Goal: Information Seeking & Learning: Learn about a topic

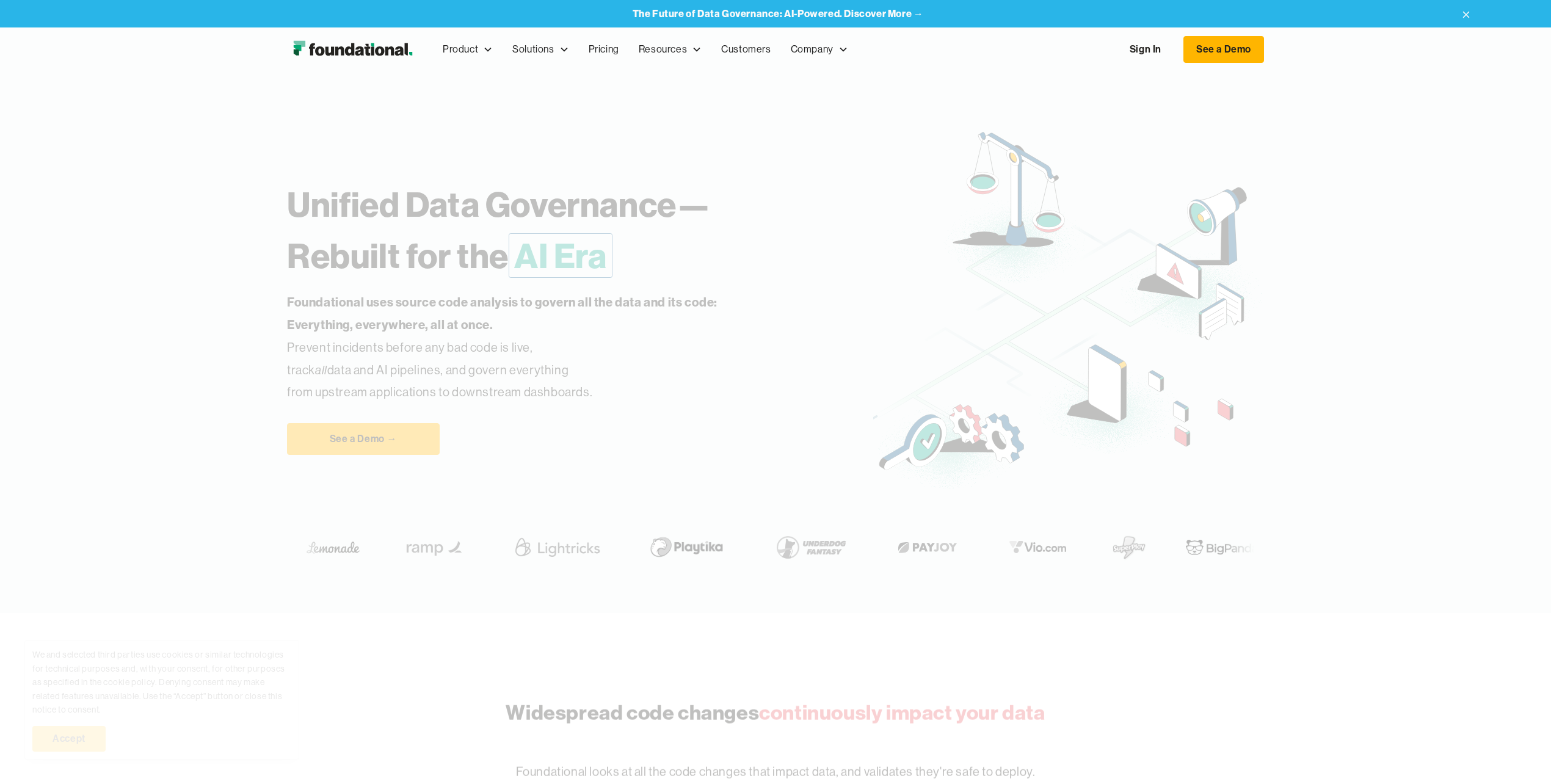
click at [1137, 53] on link "Sign In" at bounding box center [1145, 50] width 56 height 26
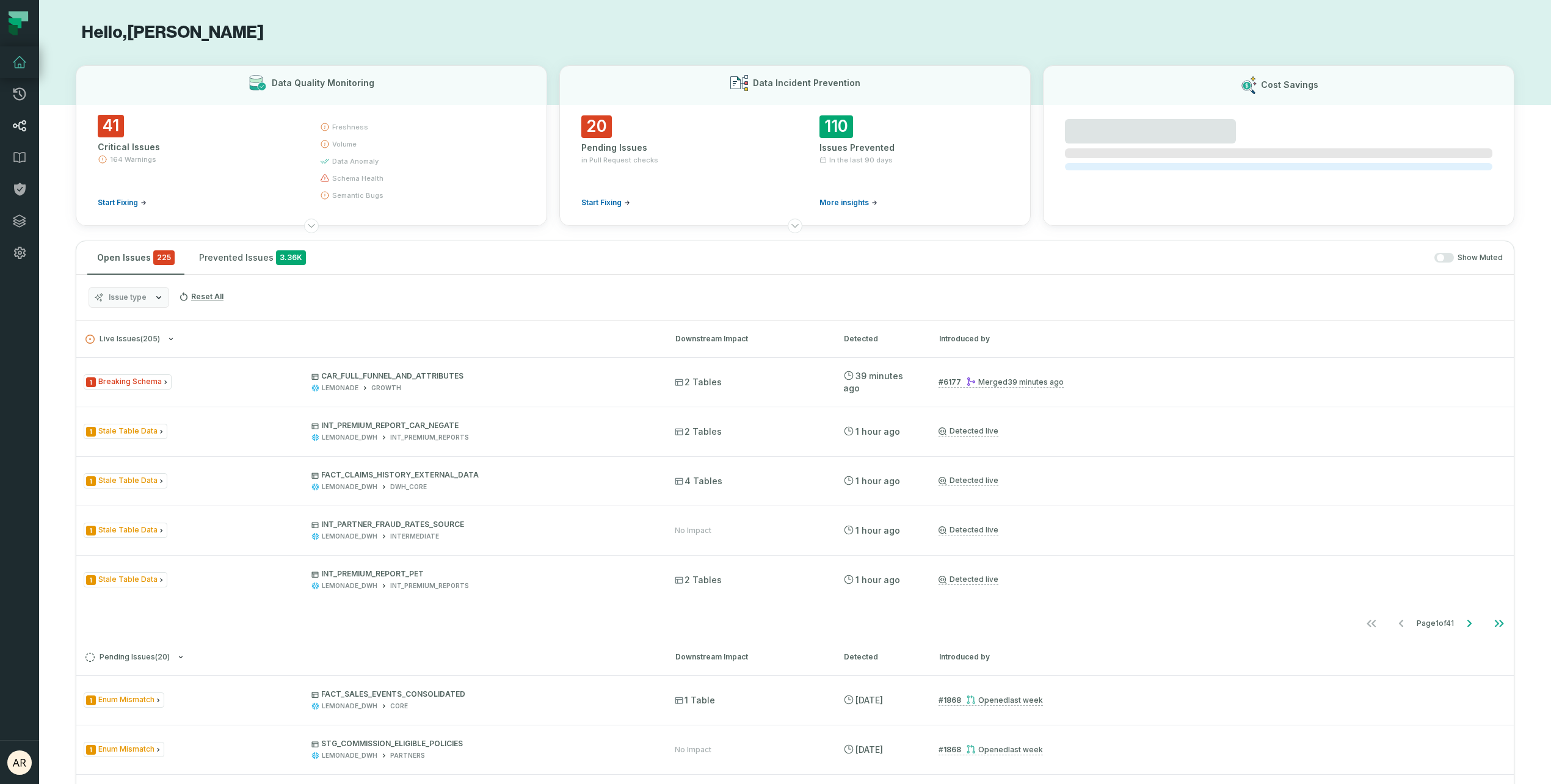
click at [16, 127] on icon at bounding box center [20, 125] width 13 height 11
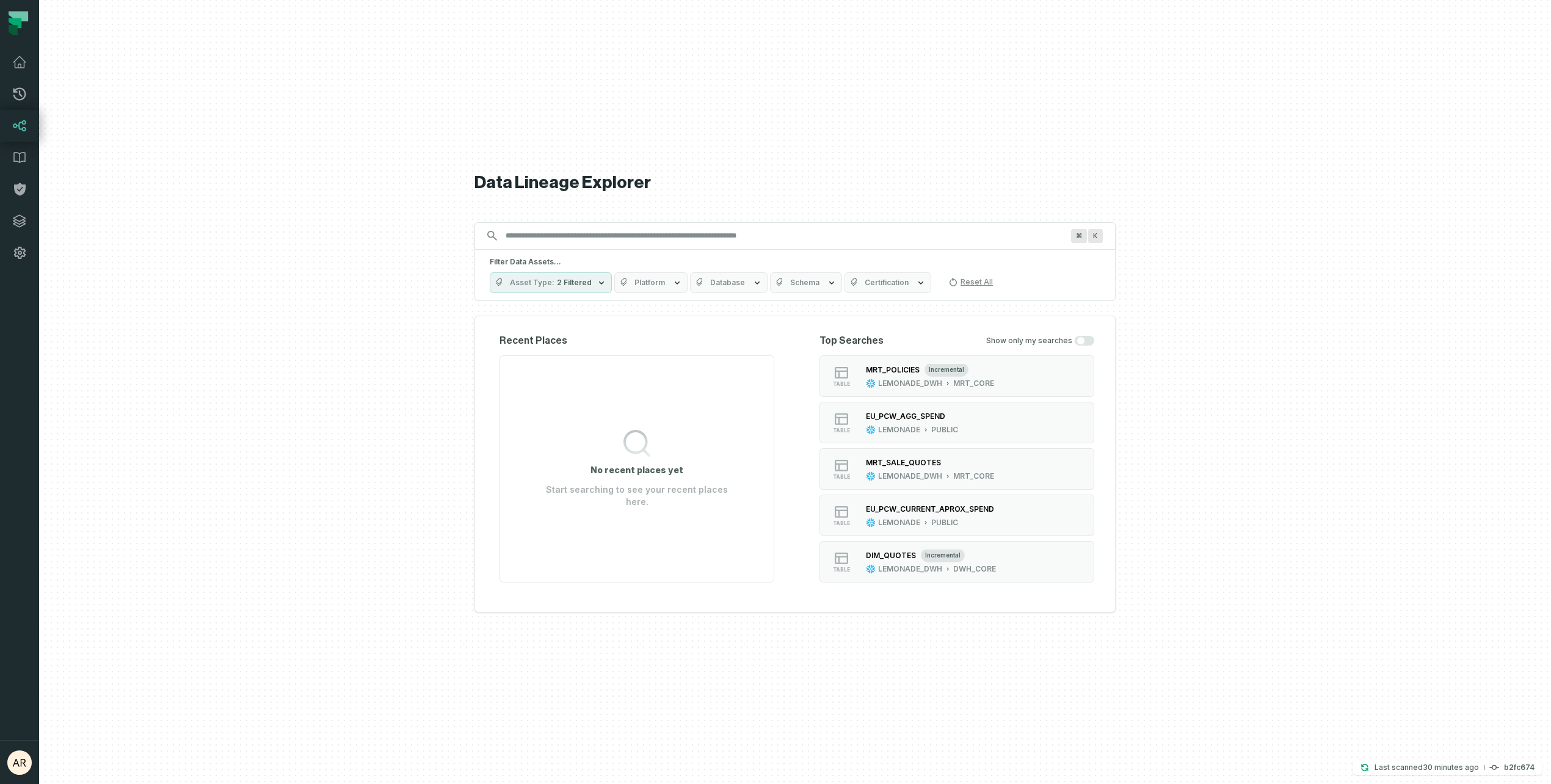
click at [578, 242] on input "Discovery Provider cmdk menu" at bounding box center [783, 235] width 571 height 19
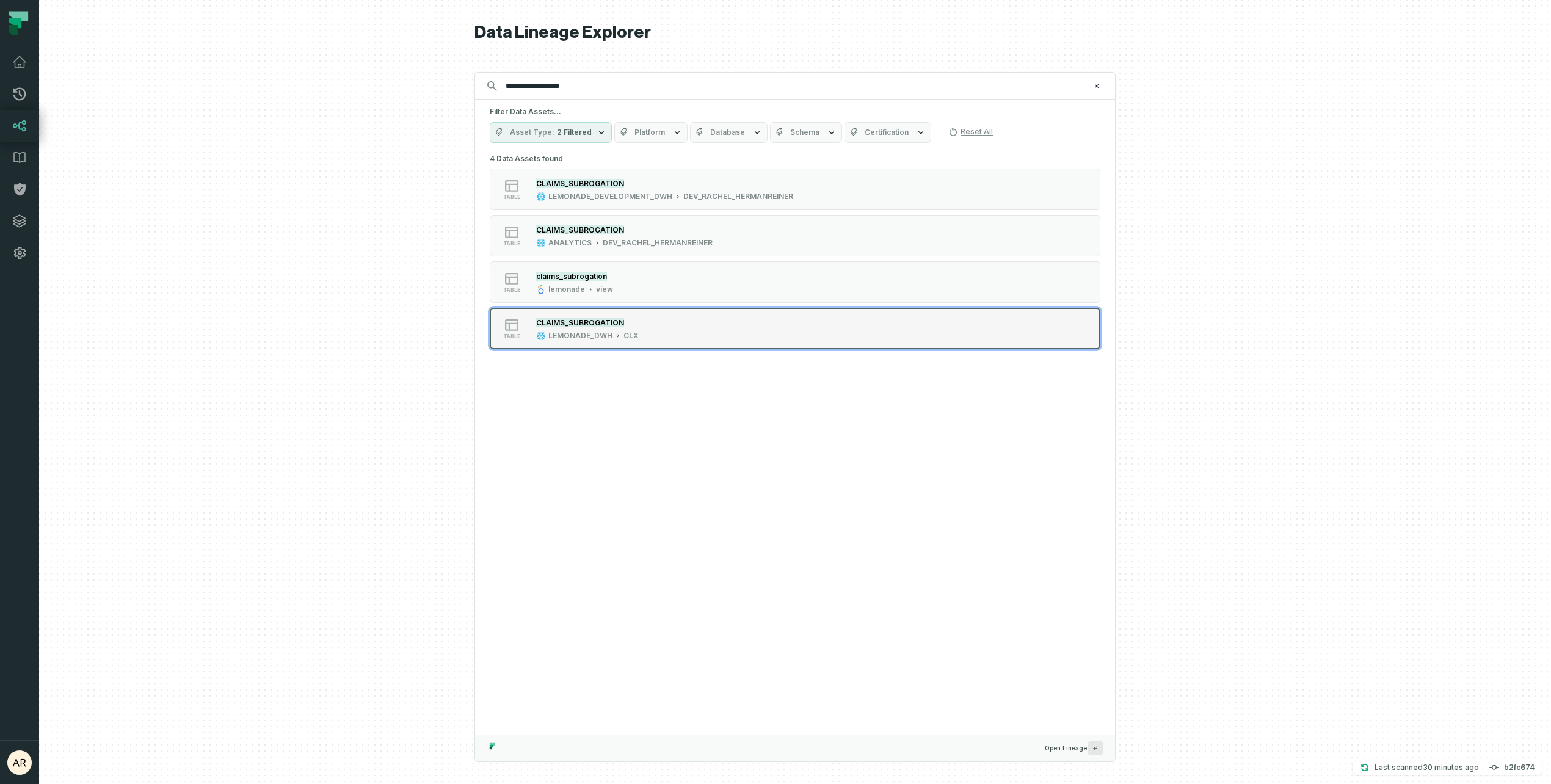
type input "**********"
click at [654, 338] on div "table CLAIMS_SUBROGATION LEMONADE_DWH CLX" at bounding box center [644, 328] width 305 height 24
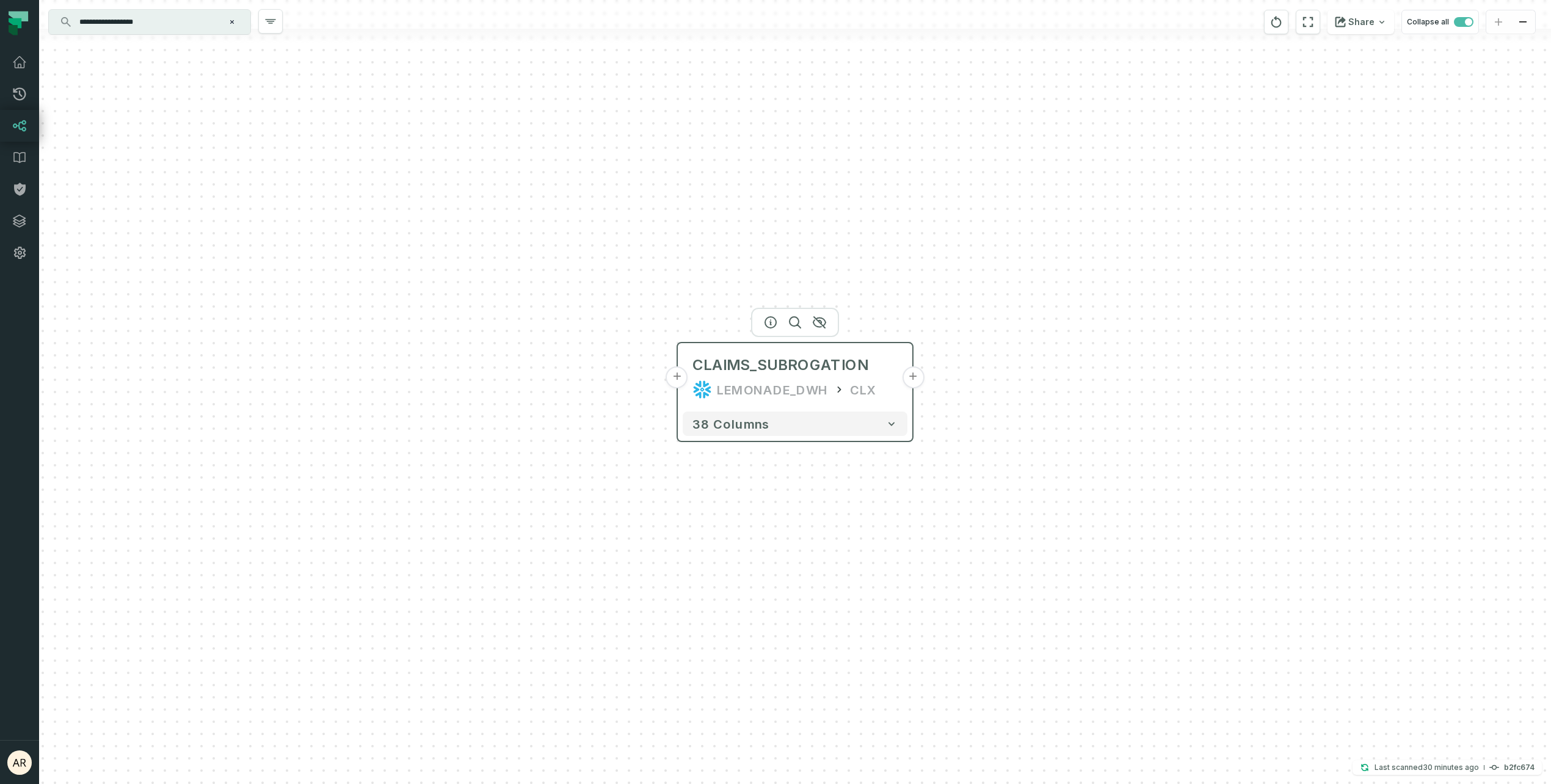
click at [679, 380] on button "+" at bounding box center [677, 377] width 22 height 22
click at [675, 378] on button "+" at bounding box center [676, 377] width 22 height 22
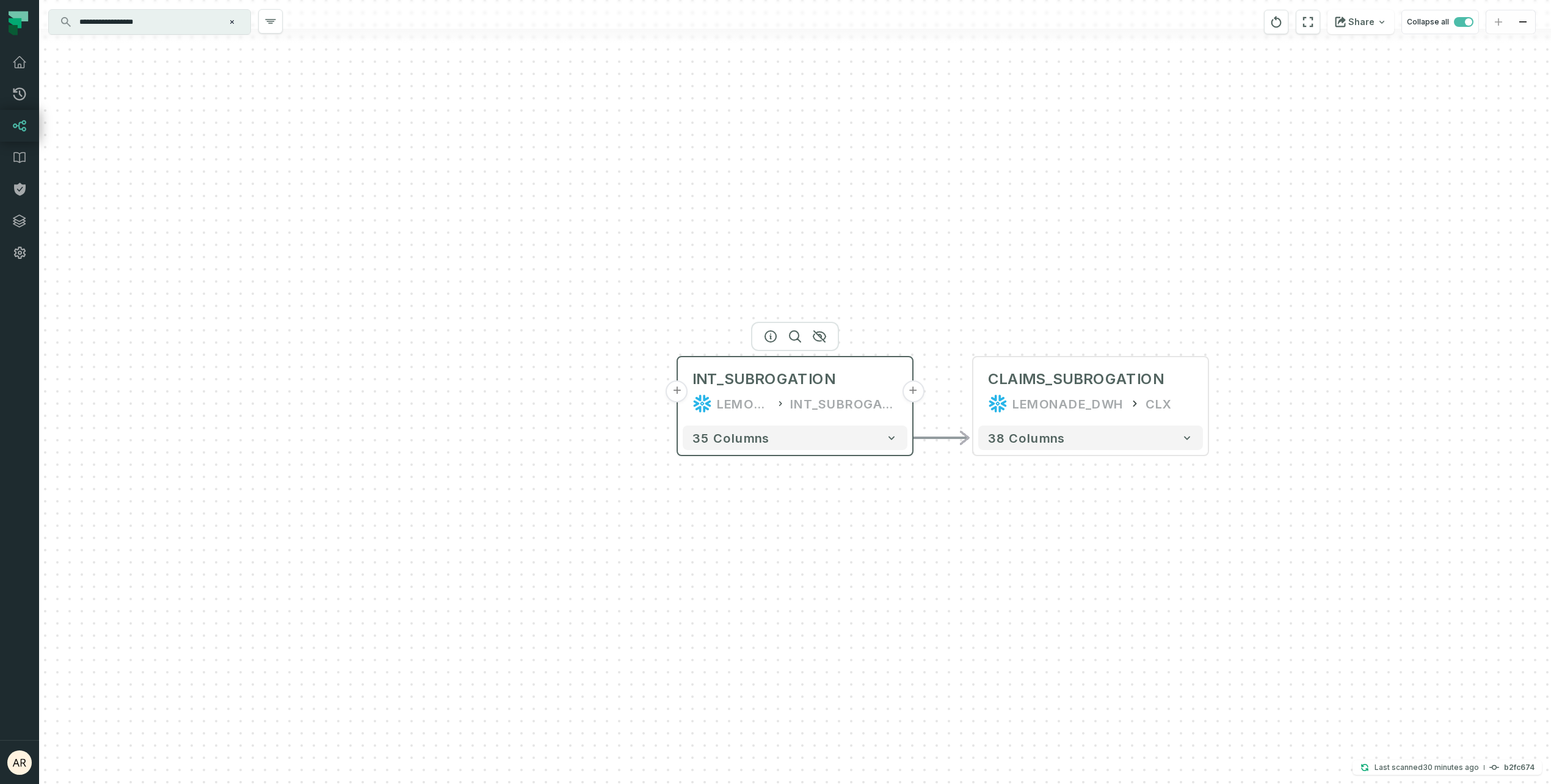
click at [678, 397] on button "+" at bounding box center [677, 391] width 22 height 22
click at [678, 390] on button "+" at bounding box center [677, 391] width 22 height 22
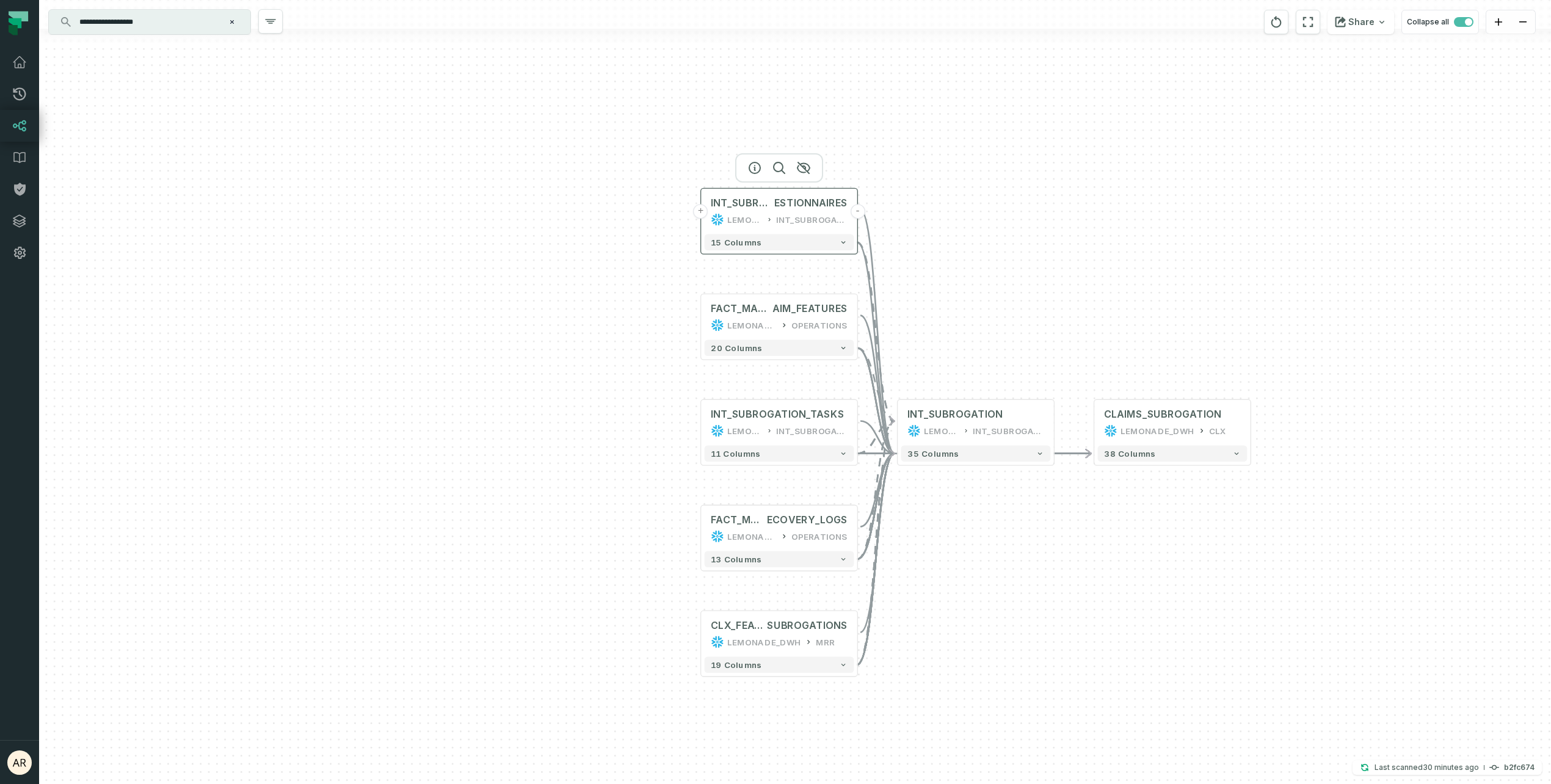
click at [701, 211] on button "+" at bounding box center [700, 211] width 15 height 15
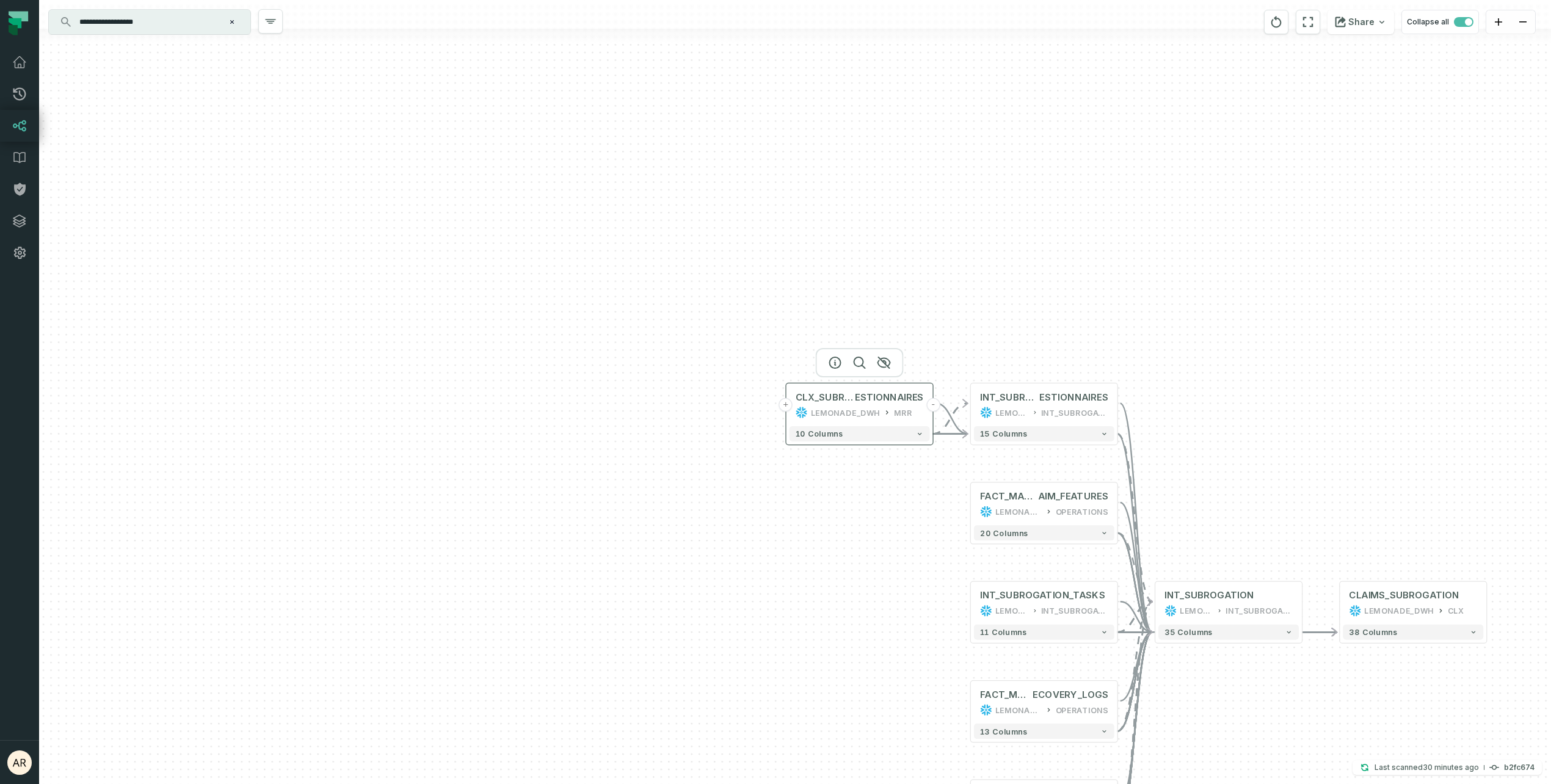
click at [788, 407] on button "+" at bounding box center [785, 404] width 14 height 14
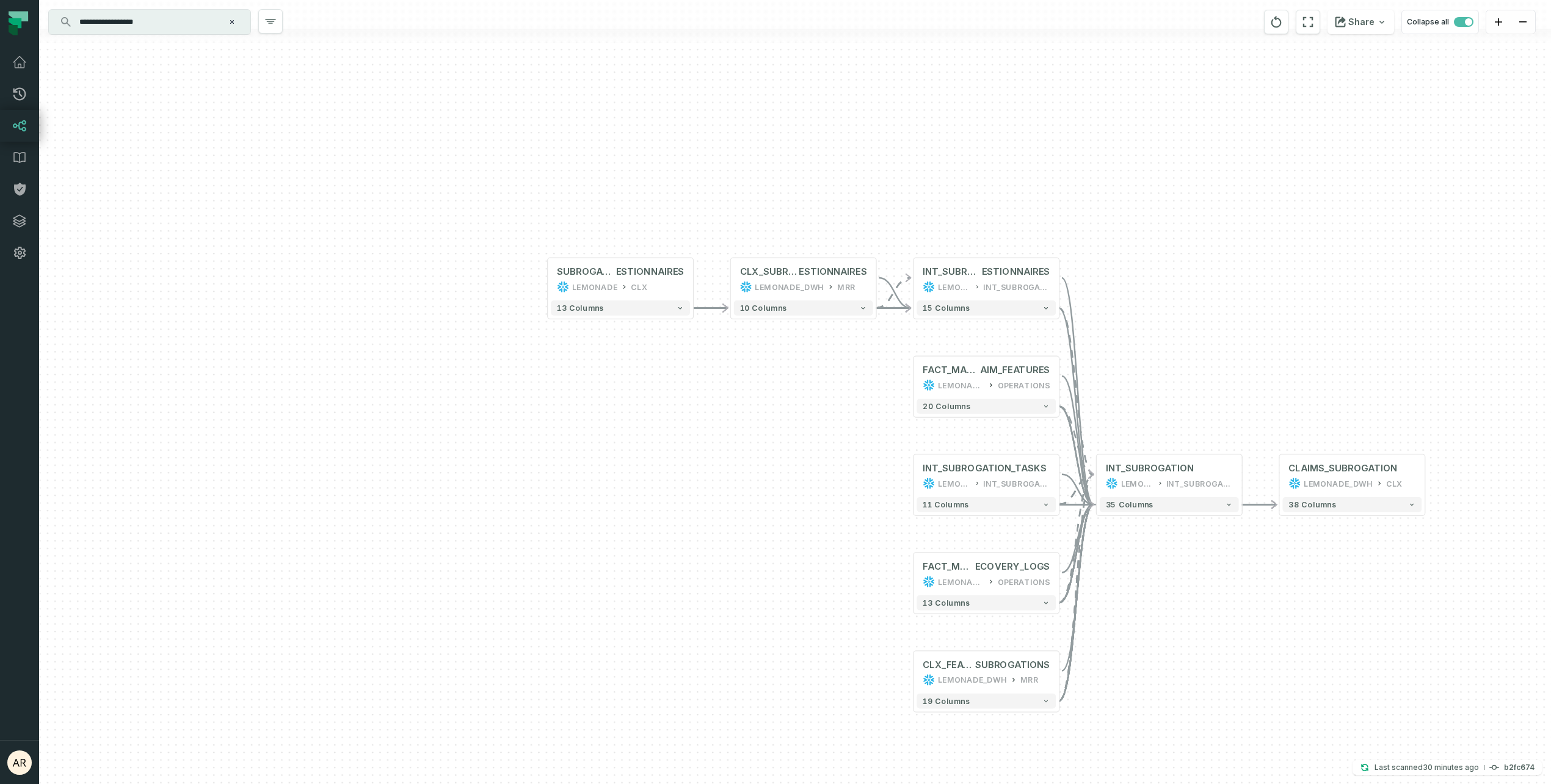
drag, startPoint x: 920, startPoint y: 503, endPoint x: 721, endPoint y: 364, distance: 242.7
click at [720, 364] on div "SUBROGATION_QU ESTIONNAIRES LEMONADE CLX - 13 columns - CLX_SUBROGATION_QU ESTI…" at bounding box center [794, 392] width 1511 height 784
click at [912, 374] on button "+" at bounding box center [911, 374] width 14 height 14
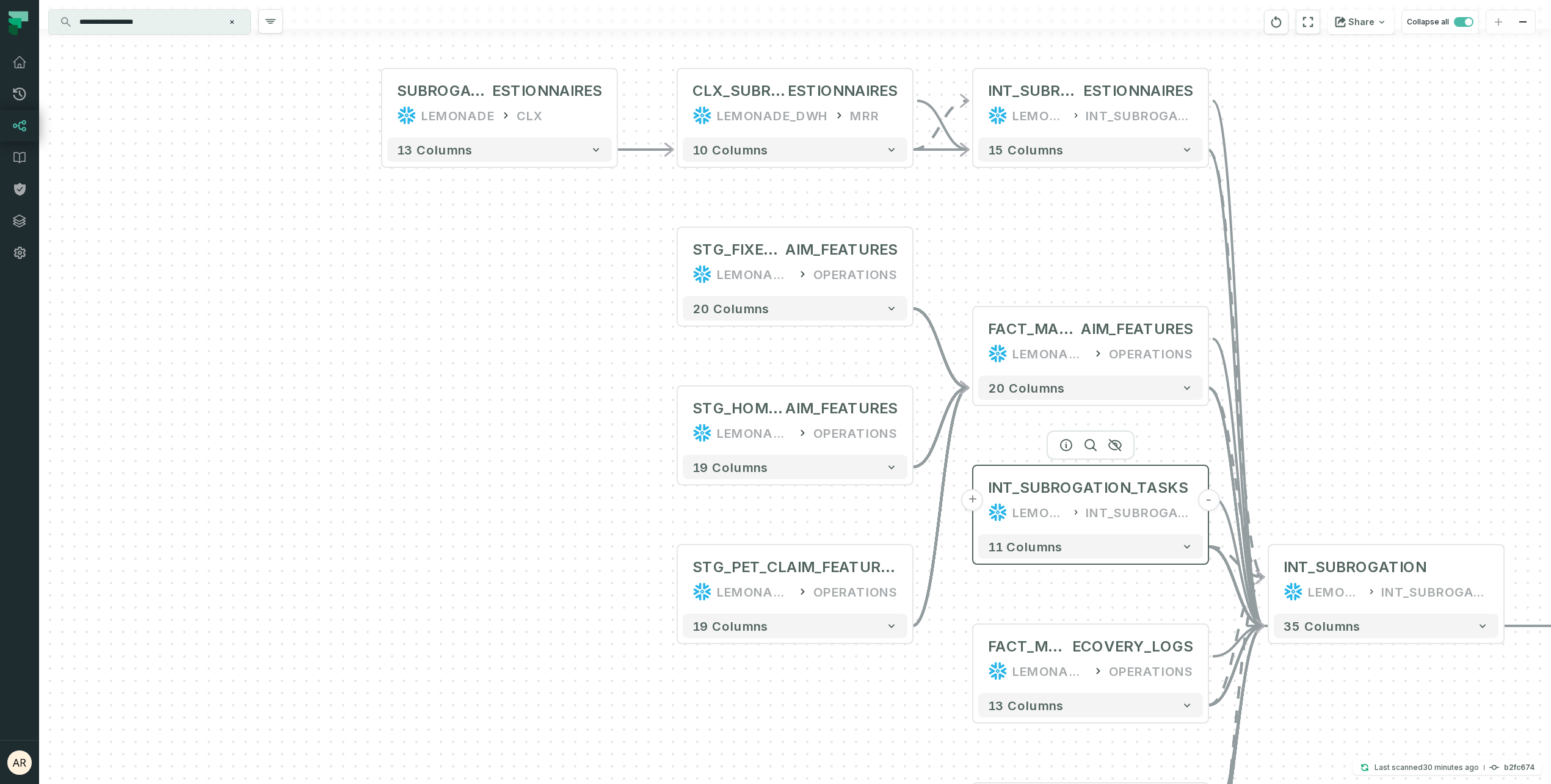
click at [973, 501] on button "+" at bounding box center [972, 500] width 22 height 22
click at [972, 497] on button "+" at bounding box center [972, 500] width 22 height 22
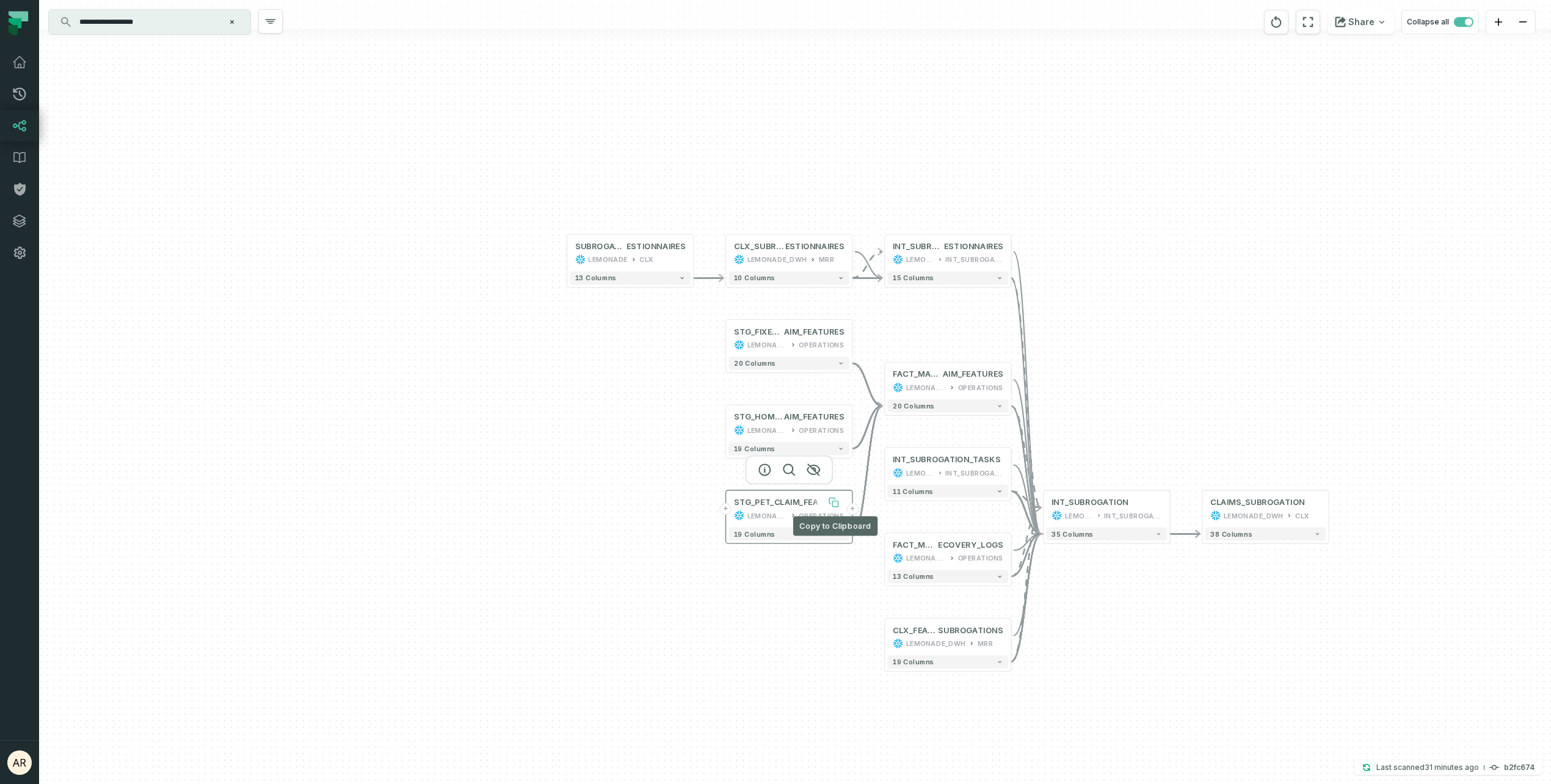
drag, startPoint x: 849, startPoint y: 594, endPoint x: 828, endPoint y: 504, distance: 92.4
click at [829, 504] on icon at bounding box center [833, 502] width 10 height 10
click at [883, 554] on button "+" at bounding box center [883, 552] width 12 height 12
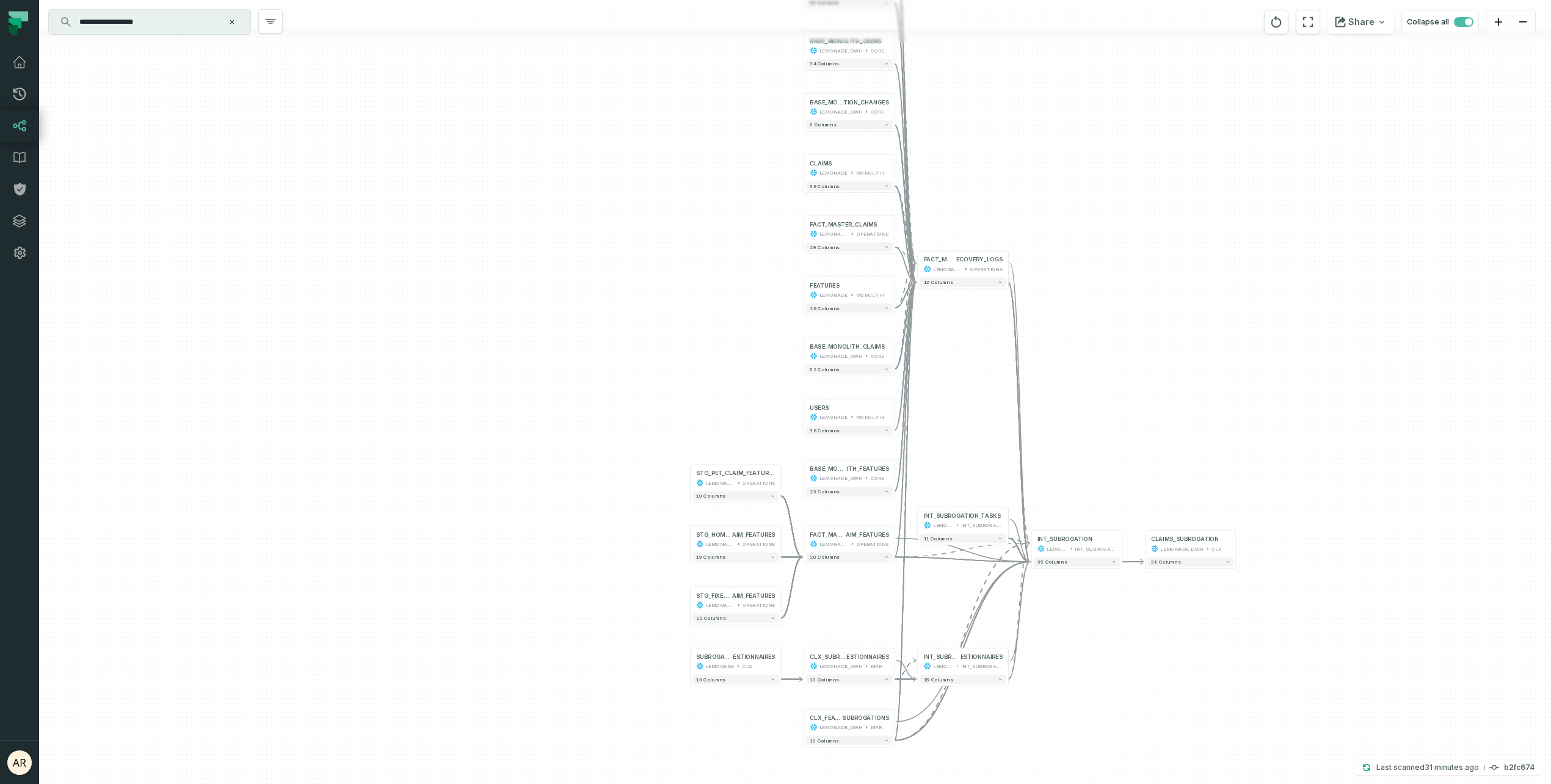
drag, startPoint x: 1080, startPoint y: 533, endPoint x: 1073, endPoint y: 266, distance: 267.1
click at [1073, 266] on div "+ SUBROGATION_CHANGES LEMONADE MONOLITH + 11 columns + CLX_FEATURE_SUBR OGATION…" at bounding box center [794, 392] width 1511 height 784
click at [916, 259] on button "-" at bounding box center [916, 261] width 8 height 8
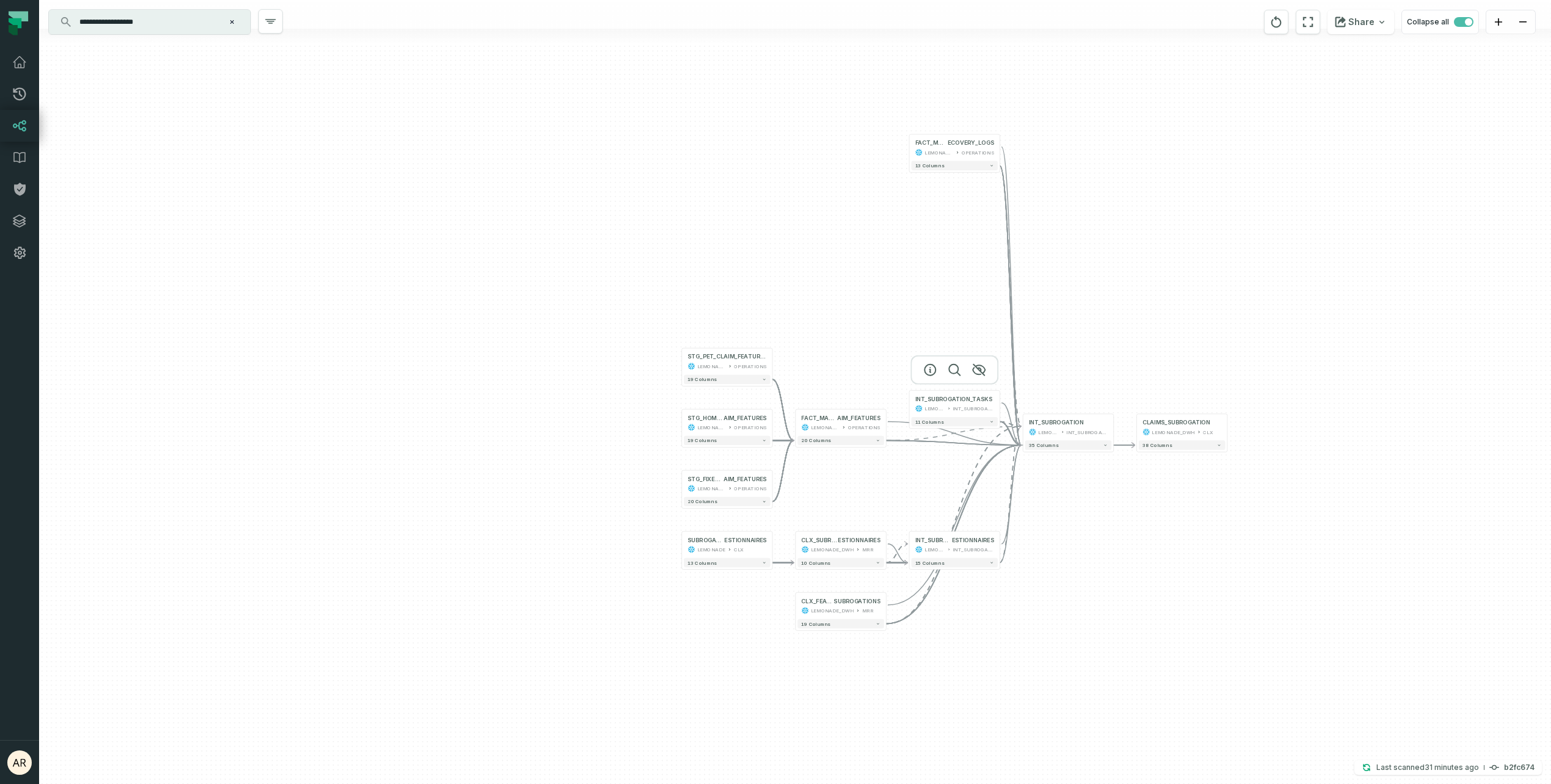
drag, startPoint x: 937, startPoint y: 505, endPoint x: 925, endPoint y: 385, distance: 120.6
click at [925, 385] on div at bounding box center [954, 370] width 88 height 30
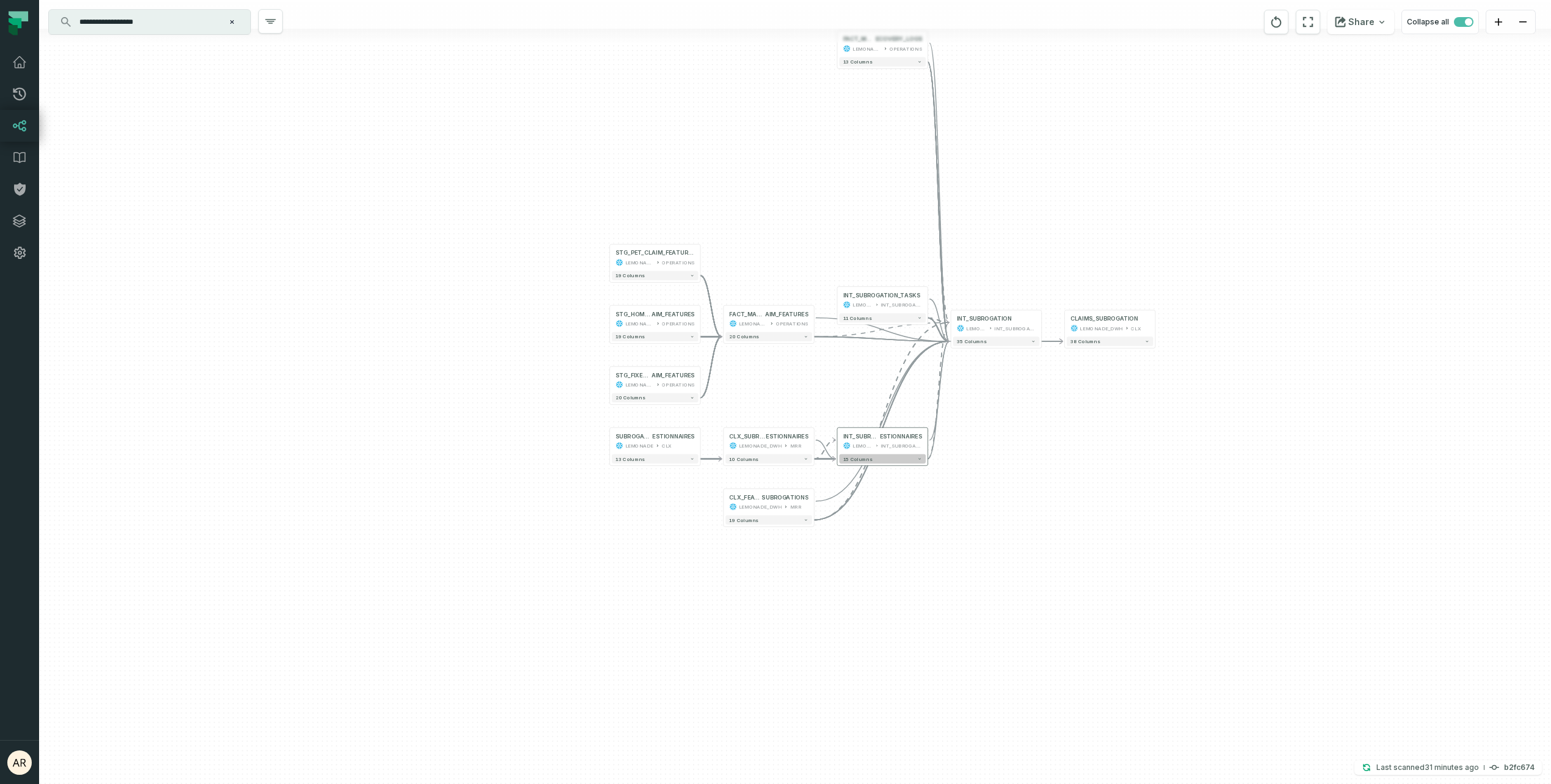
drag, startPoint x: 994, startPoint y: 552, endPoint x: 944, endPoint y: 475, distance: 91.8
click at [925, 463] on button "15 columns" at bounding box center [882, 458] width 87 height 9
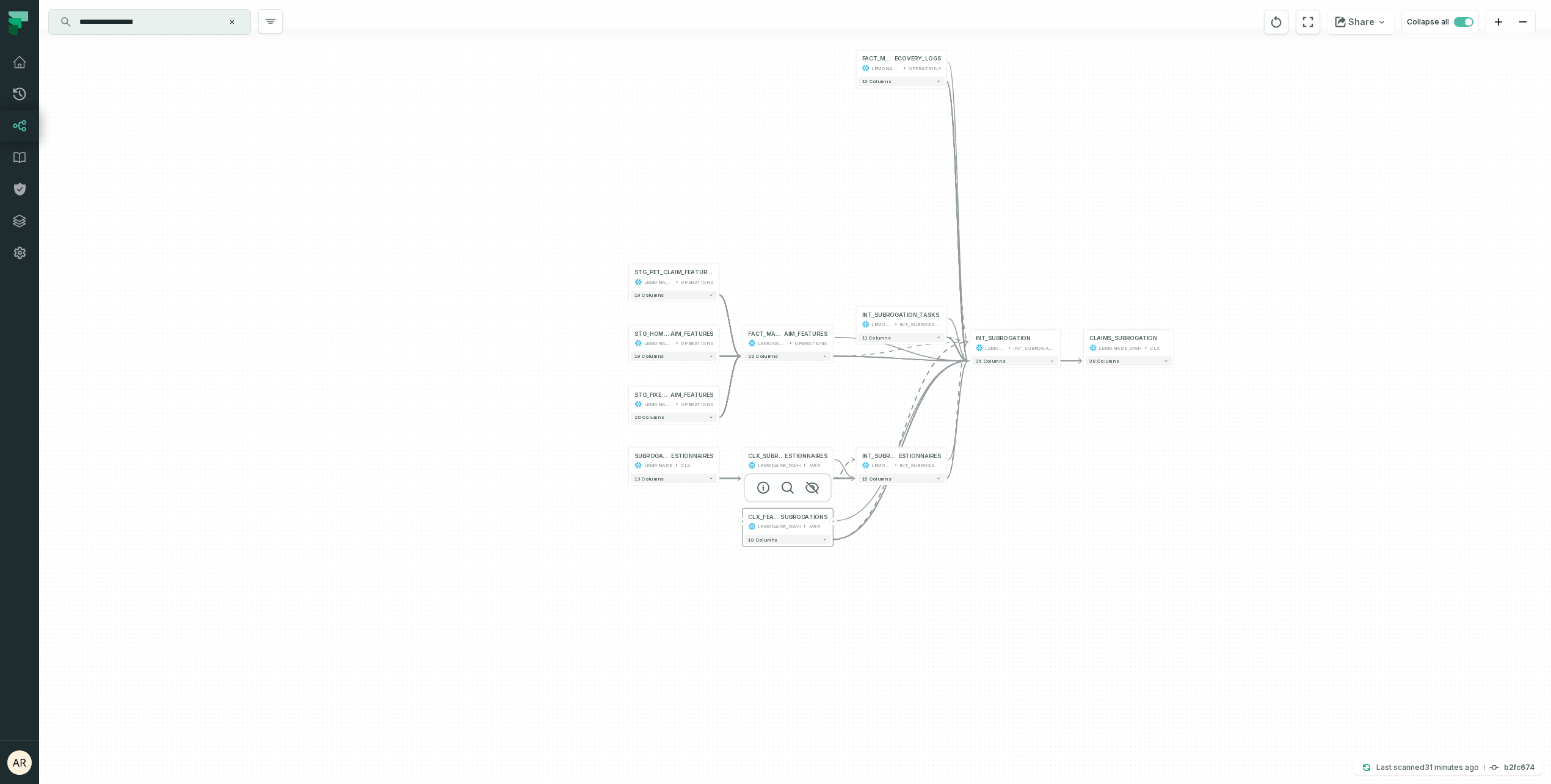
click at [745, 523] on button "+" at bounding box center [742, 520] width 8 height 8
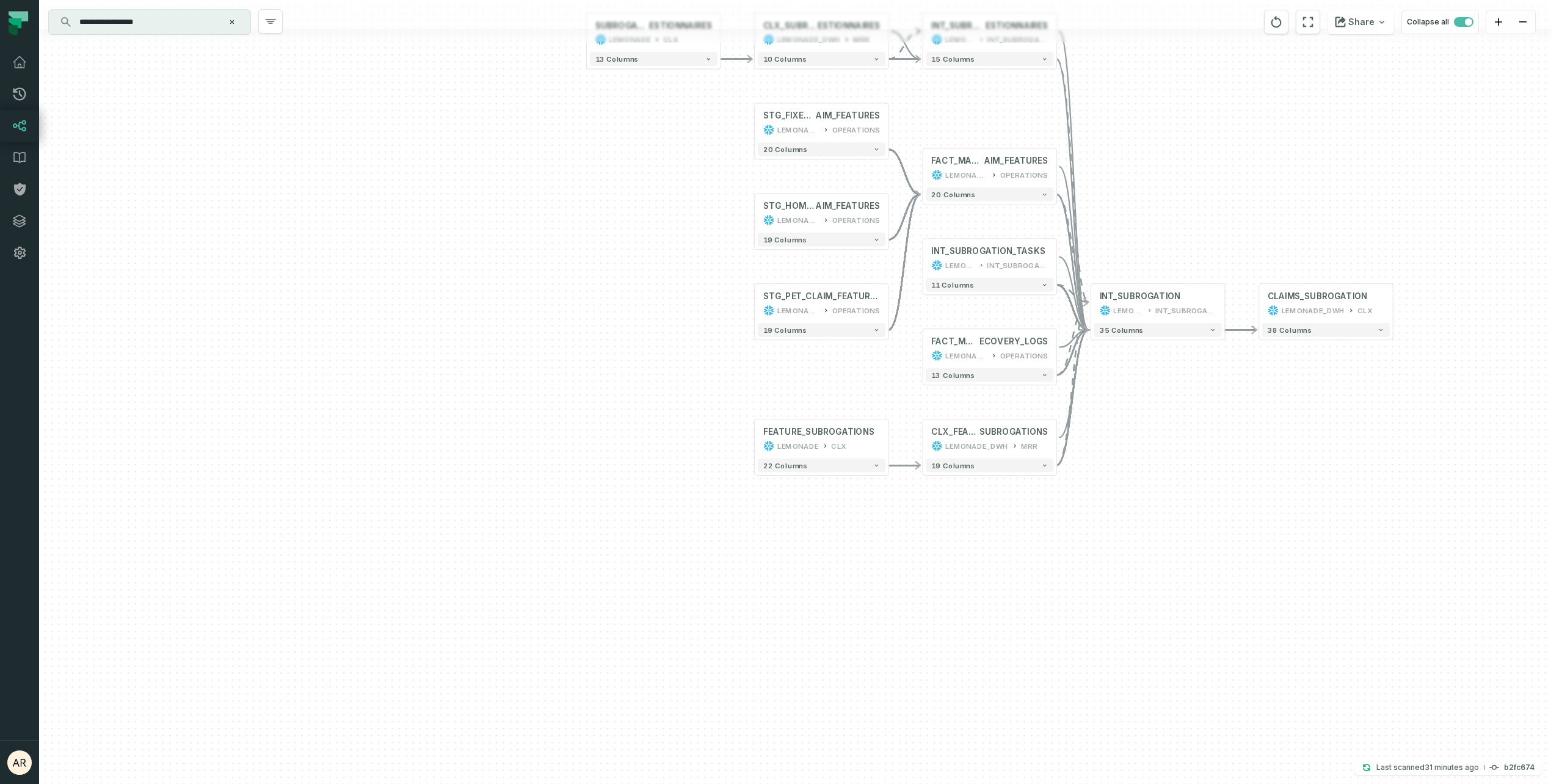
drag, startPoint x: 868, startPoint y: 499, endPoint x: 729, endPoint y: 626, distance: 188.3
click at [730, 625] on div "FEATURE_SUBROGATIONS LEMONADE CLX + 22 columns + STG_FIXED_CAR_CL AIM_FEATURES …" at bounding box center [794, 392] width 1511 height 784
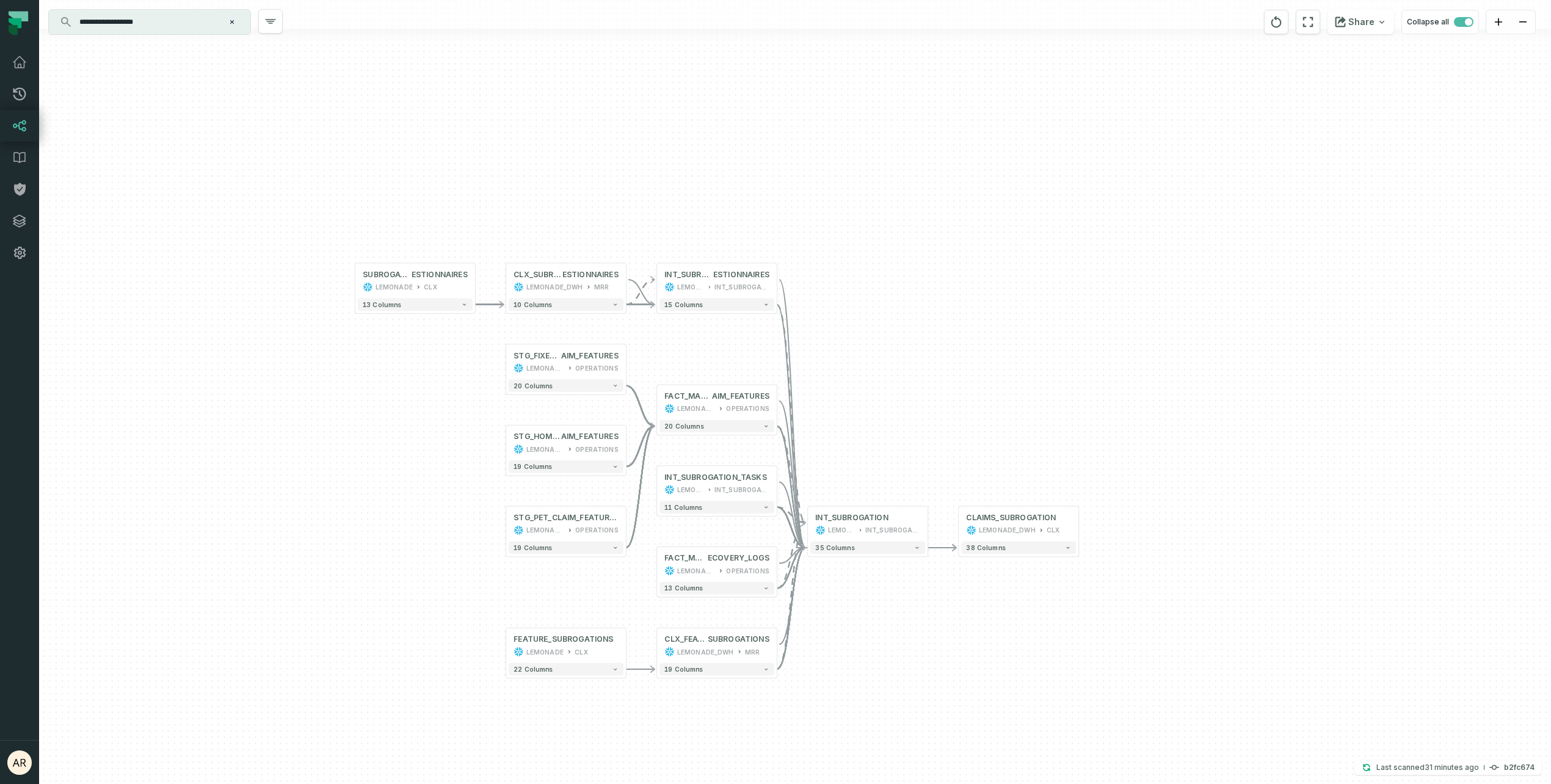
drag, startPoint x: 811, startPoint y: 653, endPoint x: 687, endPoint y: 728, distance: 144.9
click at [687, 728] on div "FEATURE_SUBROGATIONS LEMONADE CLX + 22 columns + STG_FIXED_CAR_CL AIM_FEATURES …" at bounding box center [794, 392] width 1511 height 784
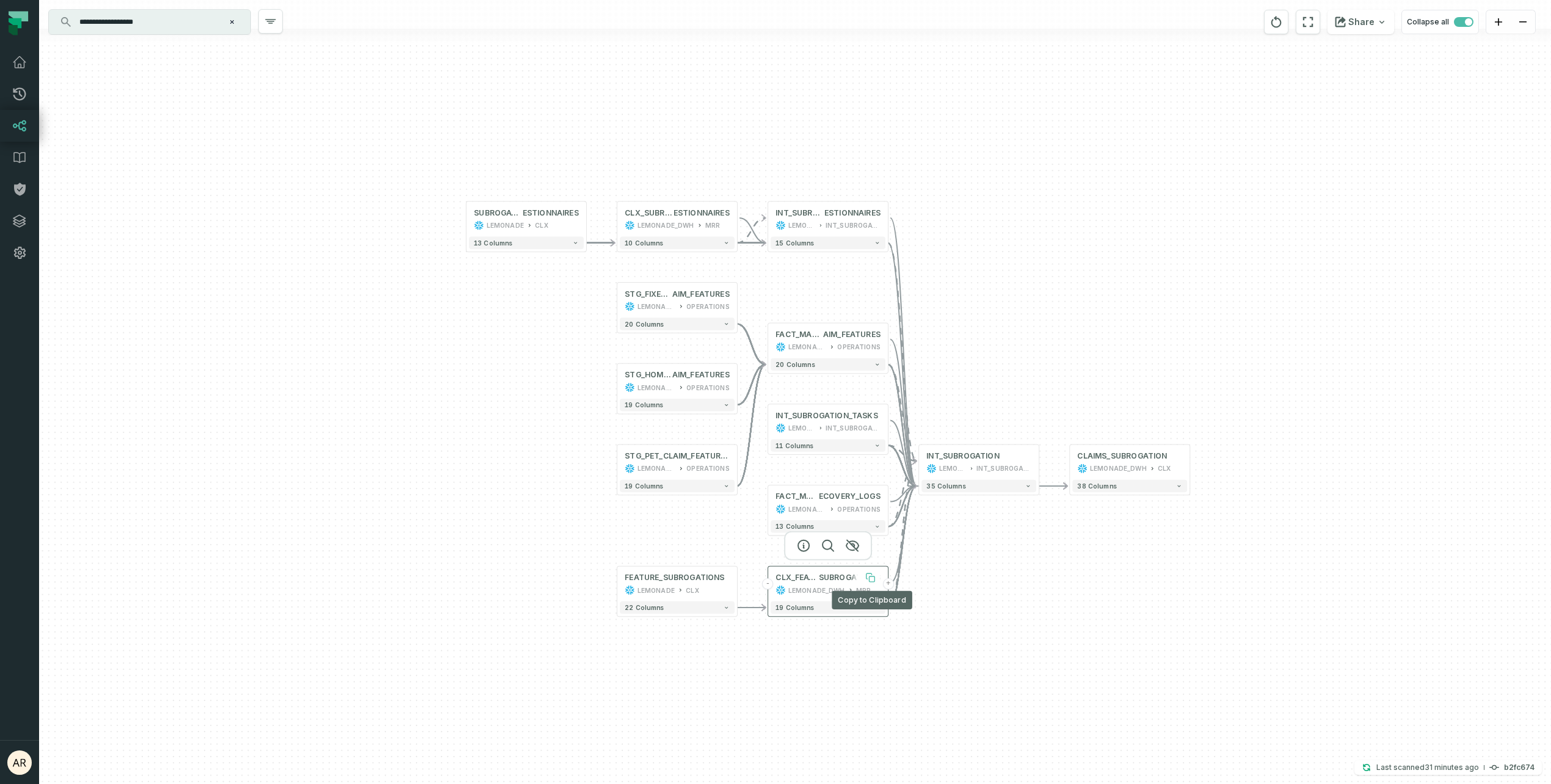
drag, startPoint x: 767, startPoint y: 640, endPoint x: 878, endPoint y: 578, distance: 127.1
click at [878, 578] on button at bounding box center [870, 577] width 20 height 20
click at [1466, 19] on span "button" at bounding box center [1468, 22] width 7 height 7
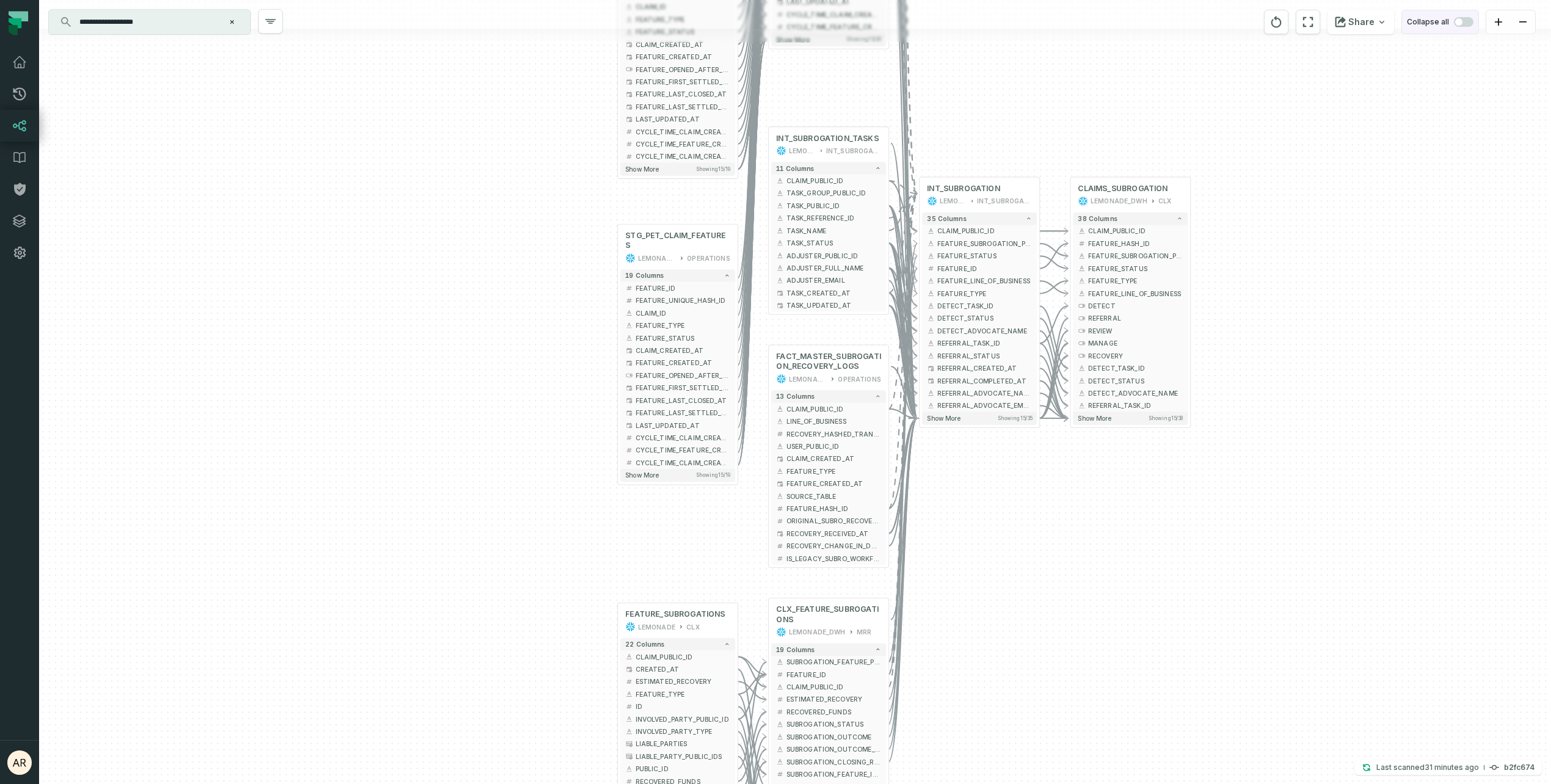
click at [1461, 22] on span "button" at bounding box center [1459, 22] width 7 height 7
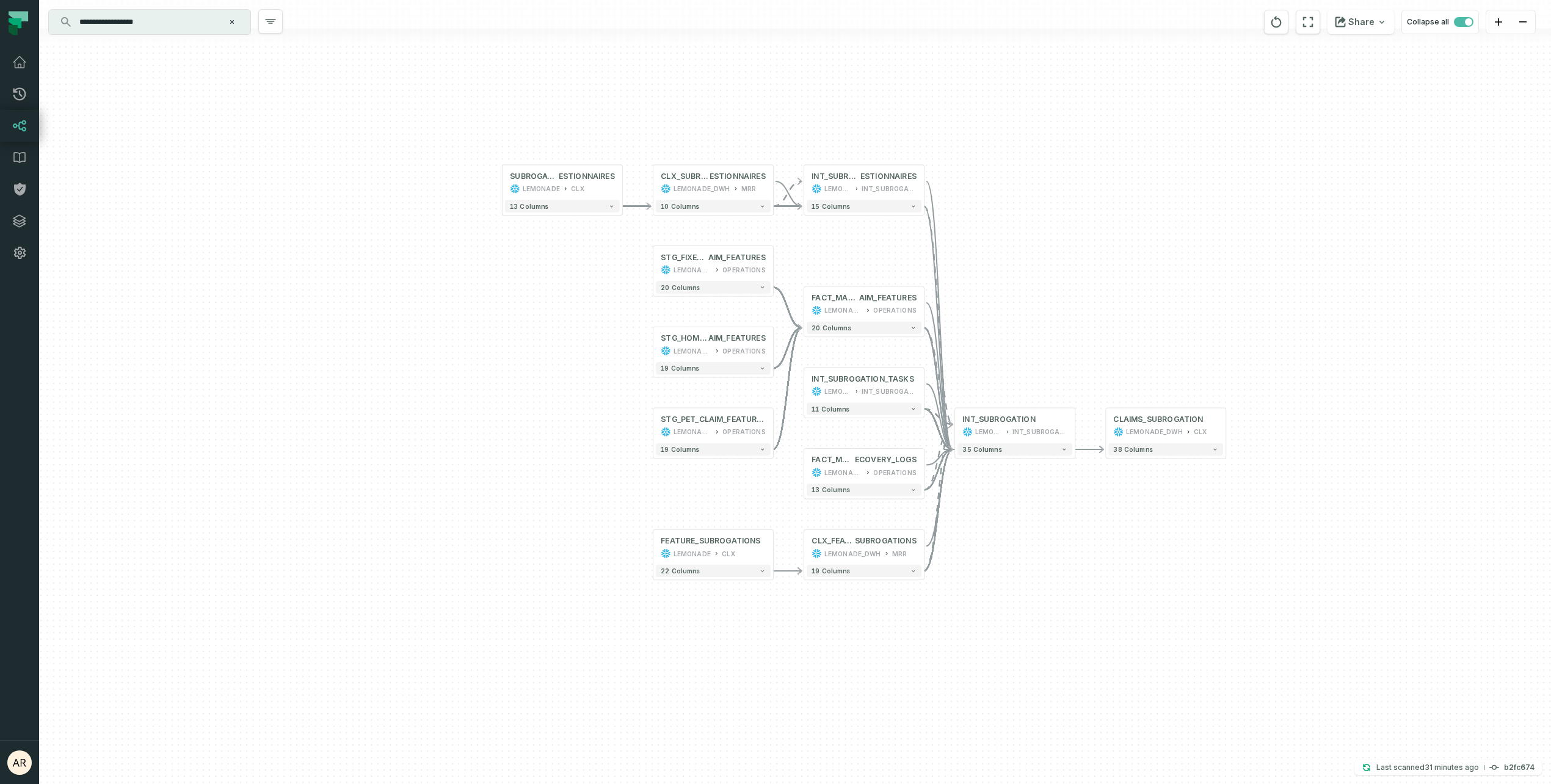
drag, startPoint x: 1076, startPoint y: 358, endPoint x: 1106, endPoint y: 281, distance: 82.6
click at [1106, 281] on div "FEATURE_SUBROGATIONS LEMONADE CLX + 22 columns + STG_FIXED_CAR_CL AIM_FEATURES …" at bounding box center [794, 392] width 1511 height 784
